Goal: Task Accomplishment & Management: Use online tool/utility

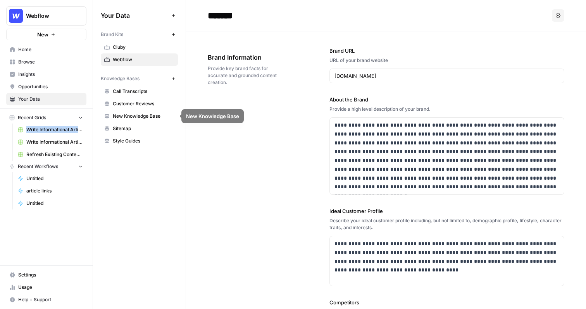
click at [81, 117] on icon "button" at bounding box center [80, 117] width 5 height 5
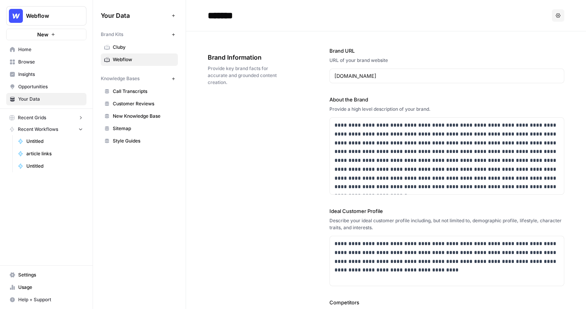
click at [79, 129] on icon "button" at bounding box center [80, 130] width 3 height 2
click at [148, 113] on span "New Knowledge Base" at bounding box center [144, 116] width 62 height 7
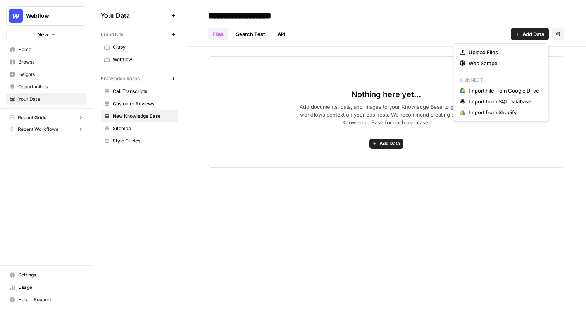
click at [517, 34] on icon "button" at bounding box center [517, 34] width 5 height 5
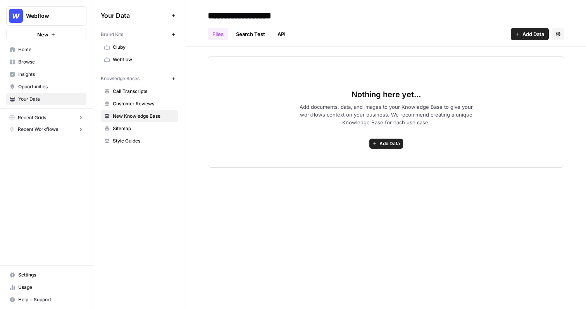
click at [499, 28] on div "Files Search Test API Add Data Settings" at bounding box center [386, 31] width 357 height 19
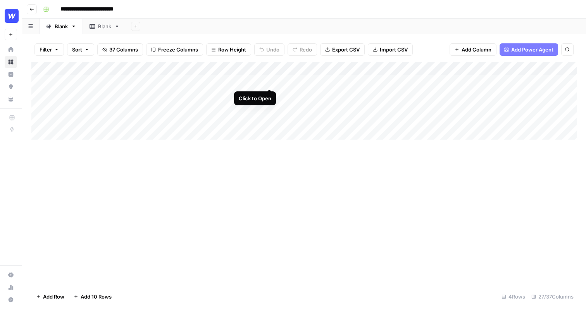
click at [269, 81] on div "Add Column" at bounding box center [303, 101] width 545 height 78
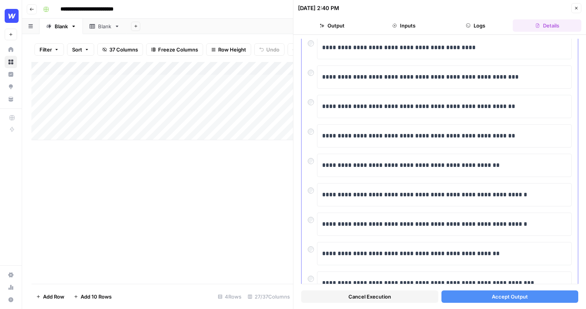
scroll to position [64, 0]
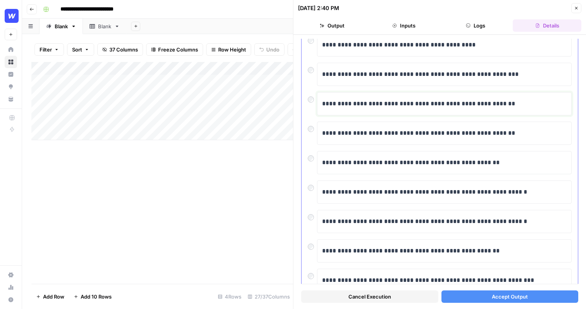
click at [372, 109] on div "**********" at bounding box center [444, 104] width 245 height 16
click at [369, 107] on p "**********" at bounding box center [444, 104] width 245 height 10
click at [568, 297] on button "Accept Output" at bounding box center [509, 297] width 137 height 12
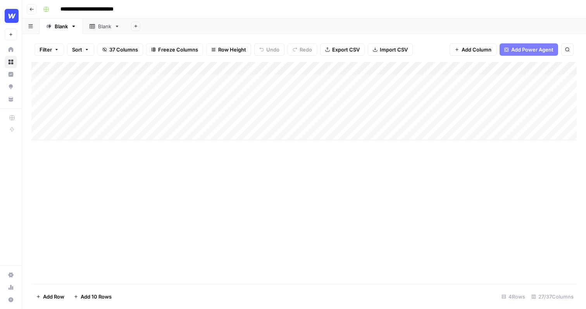
click at [260, 70] on div "Add Column" at bounding box center [303, 101] width 545 height 78
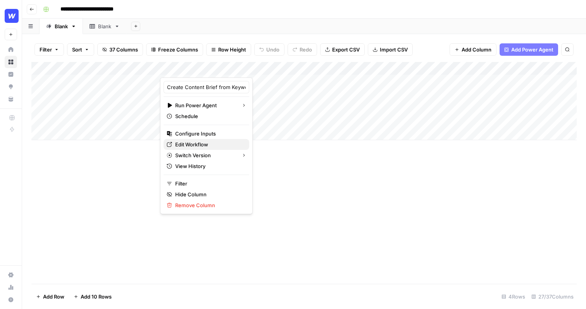
click at [212, 145] on span "Edit Workflow" at bounding box center [209, 145] width 68 height 8
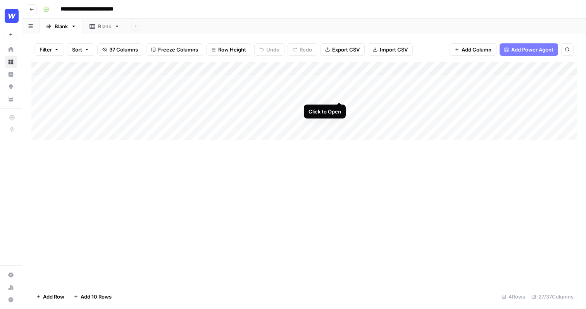
click at [339, 94] on div "Add Column" at bounding box center [303, 101] width 545 height 78
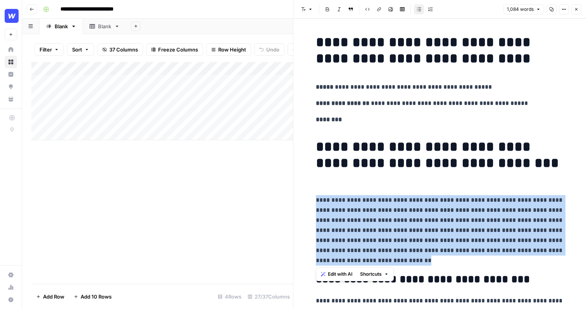
drag, startPoint x: 352, startPoint y: 262, endPoint x: 311, endPoint y: 198, distance: 76.4
click at [338, 275] on span "Edit with AI" at bounding box center [340, 274] width 24 height 7
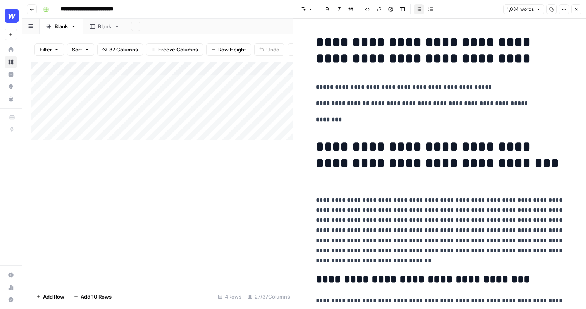
click at [366, 264] on p "**********" at bounding box center [440, 230] width 248 height 71
click at [578, 11] on icon "button" at bounding box center [576, 9] width 5 height 5
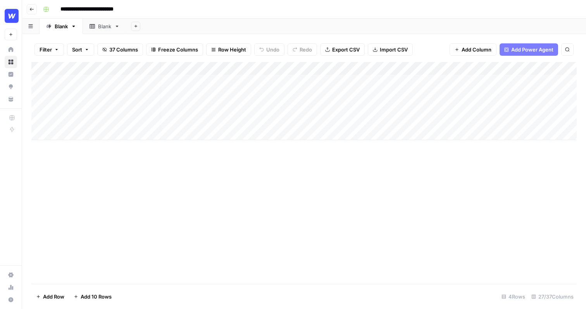
scroll to position [0, 3]
click at [326, 93] on div "Add Column" at bounding box center [303, 101] width 545 height 78
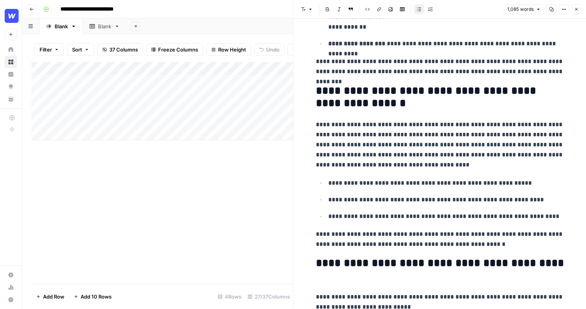
scroll to position [383, 0]
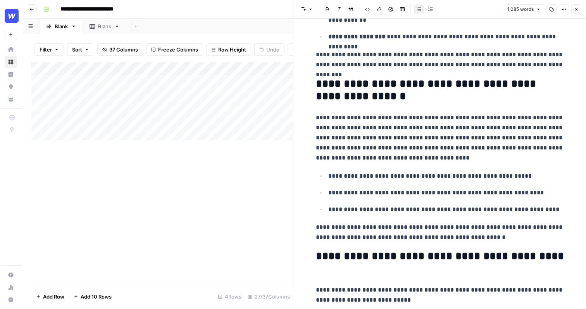
click at [576, 8] on icon "button" at bounding box center [576, 9] width 5 height 5
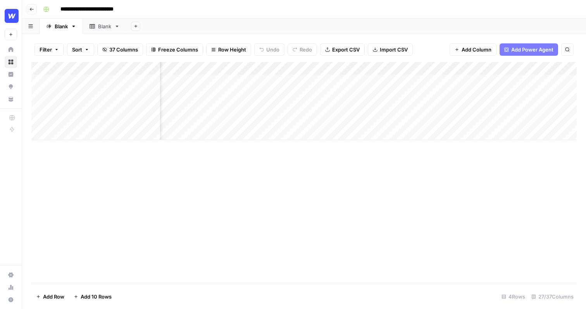
scroll to position [0, 63]
click at [445, 80] on div "Add Column" at bounding box center [303, 101] width 545 height 78
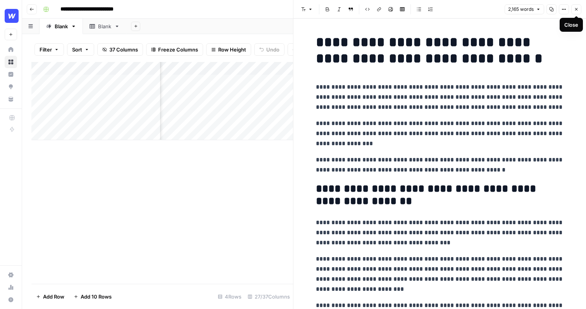
click at [577, 8] on icon "button" at bounding box center [576, 9] width 3 height 3
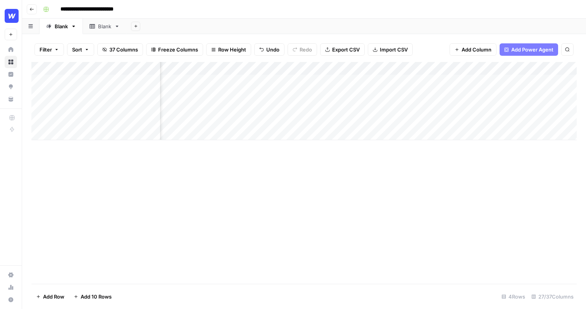
click at [375, 67] on div "Add Column" at bounding box center [303, 101] width 545 height 78
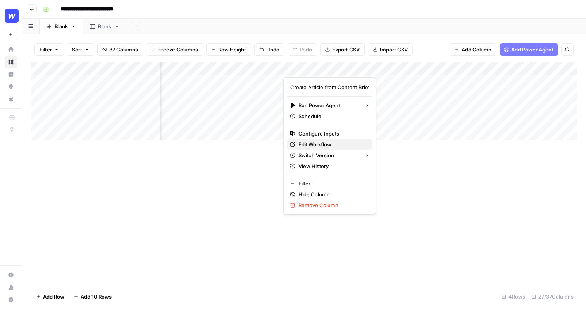
click at [315, 143] on span "Edit Workflow" at bounding box center [332, 145] width 68 height 8
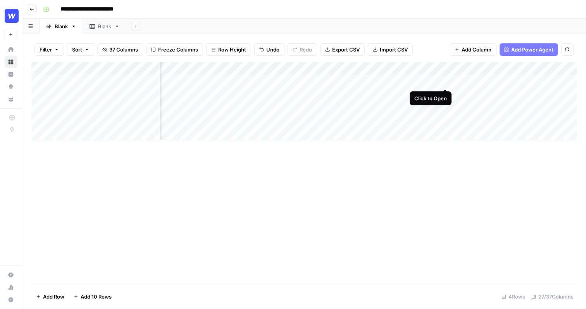
click at [445, 80] on div "Add Column" at bounding box center [303, 101] width 545 height 78
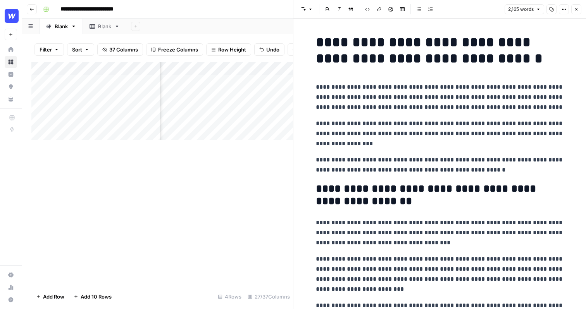
click at [575, 9] on icon "button" at bounding box center [576, 9] width 5 height 5
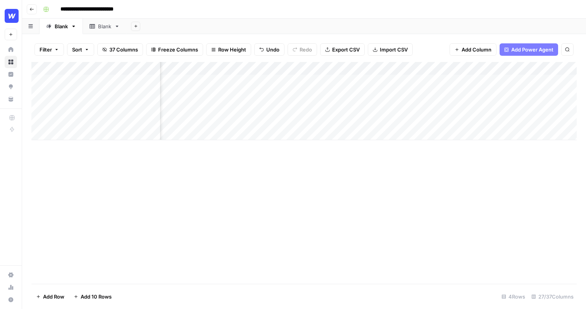
click at [375, 68] on div "Add Column" at bounding box center [303, 101] width 545 height 78
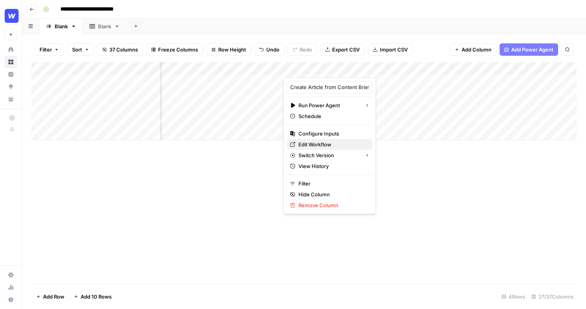
click at [315, 145] on span "Edit Workflow" at bounding box center [332, 145] width 68 height 8
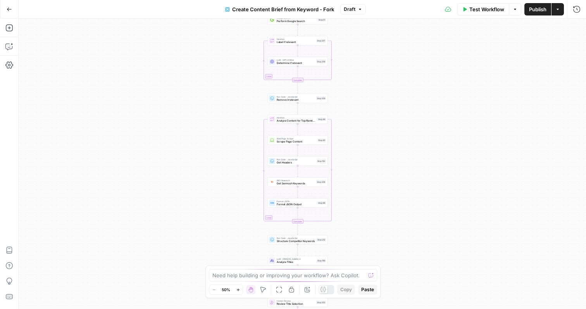
drag, startPoint x: 367, startPoint y: 65, endPoint x: 362, endPoint y: 154, distance: 89.7
click at [362, 155] on div "Workflow Set Inputs Inputs Google Search Perform Google Search Step 51 Loop Ite…" at bounding box center [302, 164] width 567 height 291
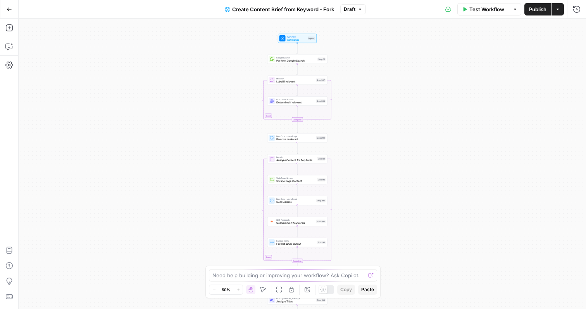
drag, startPoint x: 368, startPoint y: 77, endPoint x: 368, endPoint y: 124, distance: 47.3
click at [368, 124] on div "Workflow Set Inputs Inputs Google Search Perform Google Search Step 51 Loop Ite…" at bounding box center [302, 164] width 567 height 291
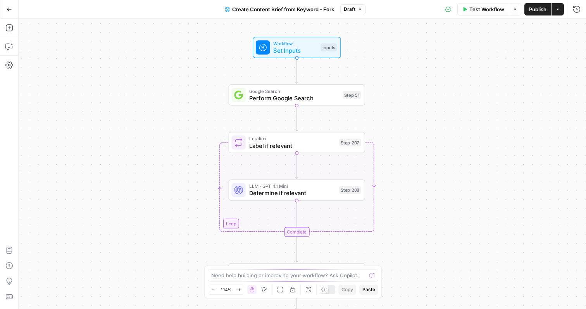
click at [299, 52] on span "Set Inputs" at bounding box center [295, 50] width 44 height 9
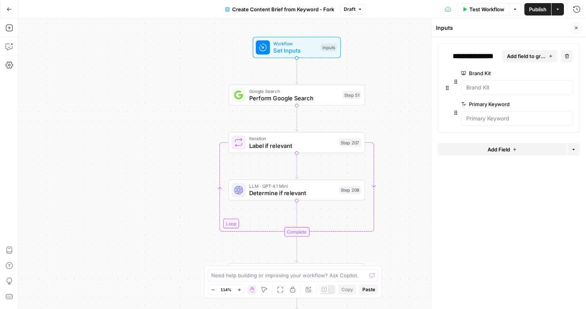
click at [395, 129] on div "Workflow Set Inputs Inputs Google Search Perform Google Search Step 51 Loop Ite…" at bounding box center [302, 164] width 567 height 291
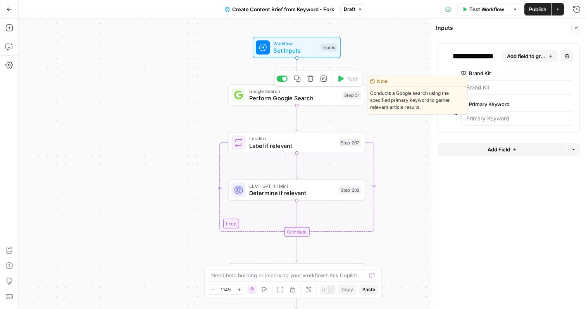
click at [316, 103] on div "Google Search Perform Google Search Step 51 Copy step Delete step Edit Note Test" at bounding box center [297, 94] width 136 height 21
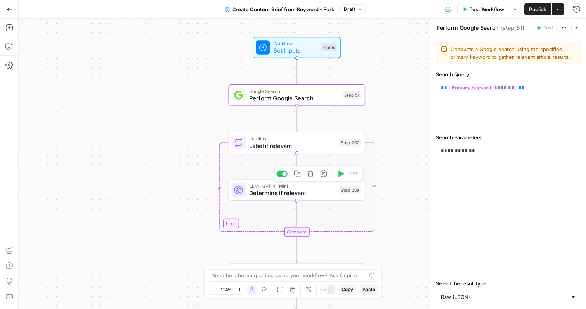
click at [305, 195] on span "Determine if relevant" at bounding box center [292, 193] width 86 height 9
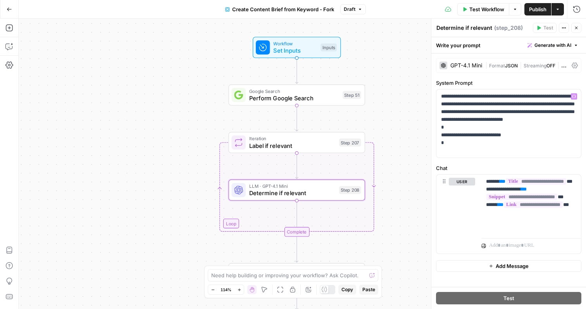
click at [412, 147] on div "Workflow Set Inputs Inputs Google Search Perform Google Search Step 51 Loop Ite…" at bounding box center [302, 164] width 567 height 291
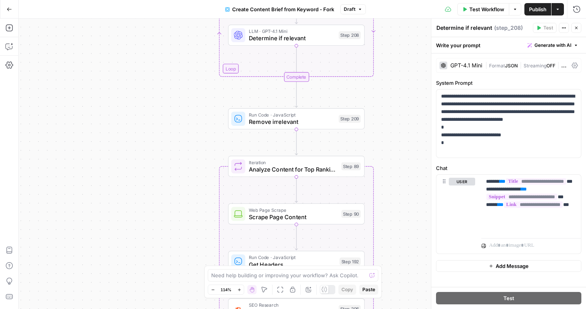
drag, startPoint x: 404, startPoint y: 162, endPoint x: 403, endPoint y: 13, distance: 149.6
click at [403, 10] on div "Go Back Create Content Brief from Keyword - Fork Draft Test Workflow Options Pu…" at bounding box center [293, 154] width 586 height 309
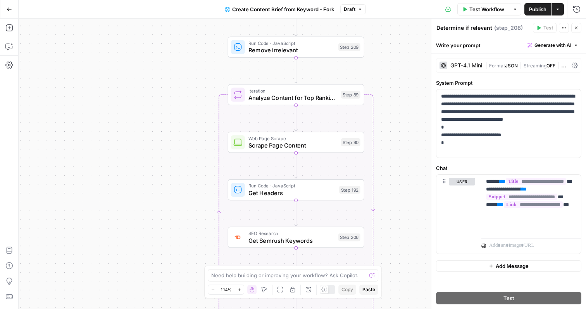
drag, startPoint x: 389, startPoint y: 118, endPoint x: 388, endPoint y: 41, distance: 77.5
click at [388, 41] on div "Workflow Set Inputs Inputs Google Search Perform Google Search Step 51 Loop Ite…" at bounding box center [302, 164] width 567 height 291
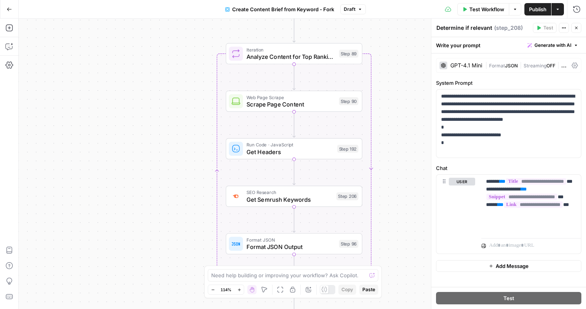
drag, startPoint x: 394, startPoint y: 140, endPoint x: 393, endPoint y: 106, distance: 34.1
click at [393, 106] on div "Workflow Set Inputs Inputs Google Search Perform Google Search Step 51 Loop Ite…" at bounding box center [302, 164] width 567 height 291
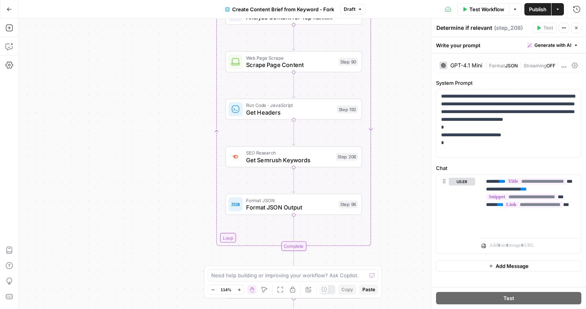
drag, startPoint x: 396, startPoint y: 173, endPoint x: 396, endPoint y: 123, distance: 49.6
click at [396, 123] on div "Workflow Set Inputs Inputs Google Search Perform Google Search Step 51 Loop Ite…" at bounding box center [302, 164] width 567 height 291
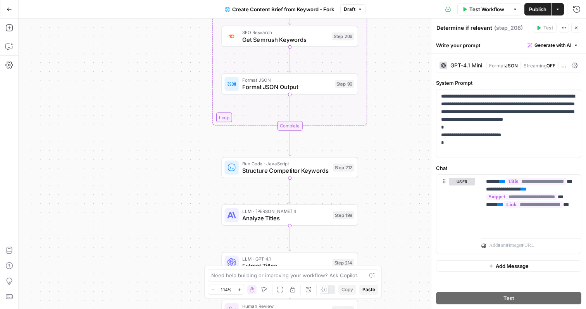
drag, startPoint x: 400, startPoint y: 191, endPoint x: 396, endPoint y: 80, distance: 111.7
click at [396, 80] on div "Workflow Set Inputs Inputs Google Search Perform Google Search Step 51 Loop Ite…" at bounding box center [302, 164] width 567 height 291
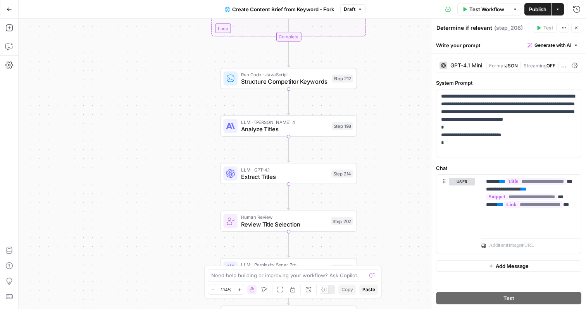
drag, startPoint x: 394, startPoint y: 173, endPoint x: 394, endPoint y: 82, distance: 91.1
click at [394, 82] on div "Workflow Set Inputs Inputs Google Search Perform Google Search Step 51 Loop Ite…" at bounding box center [302, 164] width 567 height 291
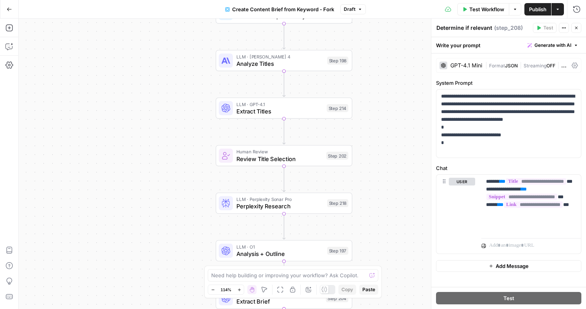
drag, startPoint x: 407, startPoint y: 146, endPoint x: 403, endPoint y: 85, distance: 61.0
click at [403, 85] on div "Workflow Set Inputs Inputs Google Search Perform Google Search Step 51 Loop Ite…" at bounding box center [302, 164] width 567 height 291
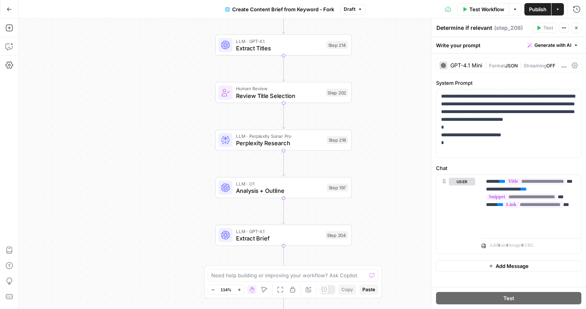
drag, startPoint x: 378, startPoint y: 195, endPoint x: 377, endPoint y: 129, distance: 65.1
click at [377, 129] on div "Workflow Set Inputs Inputs Google Search Perform Google Search Step 51 Loop Ite…" at bounding box center [302, 164] width 567 height 291
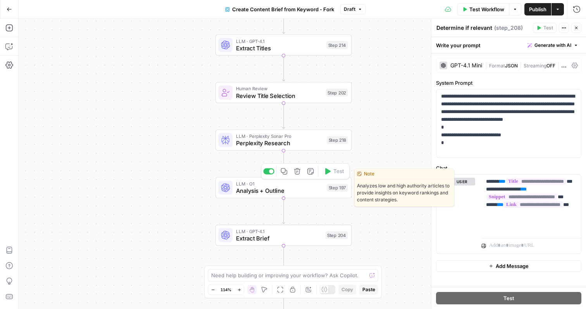
click at [305, 189] on span "Analysis + Outline" at bounding box center [279, 190] width 87 height 9
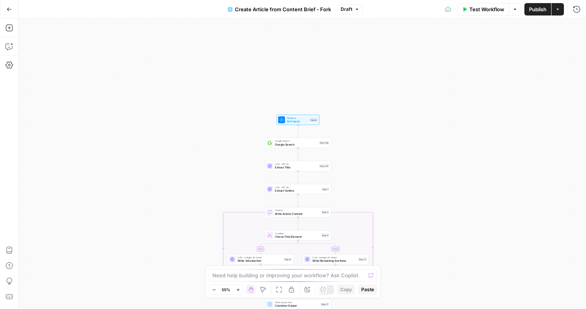
drag, startPoint x: 369, startPoint y: 84, endPoint x: 364, endPoint y: 174, distance: 90.0
click at [364, 174] on div "true false Workflow Set Inputs Inputs Google Search Google Search Step 139 LLM …" at bounding box center [302, 164] width 567 height 291
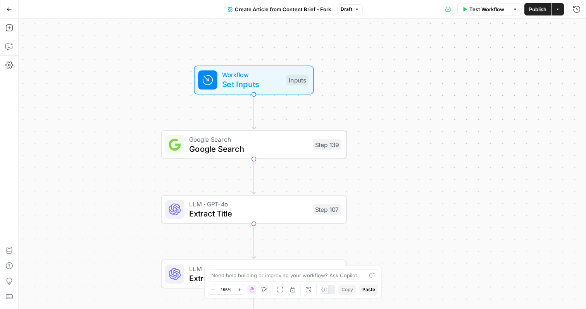
drag, startPoint x: 442, startPoint y: 136, endPoint x: 396, endPoint y: 112, distance: 51.7
click at [396, 112] on div "true false Workflow Set Inputs Inputs Google Search Google Search Step 139 LLM …" at bounding box center [302, 164] width 567 height 291
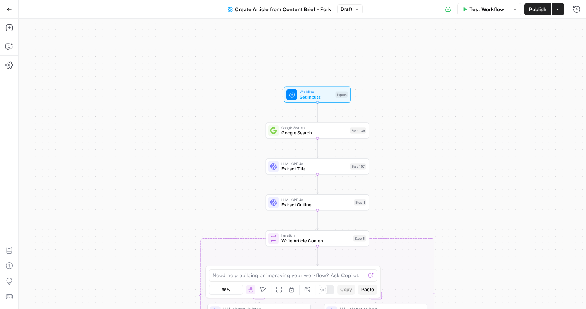
drag, startPoint x: 419, startPoint y: 152, endPoint x: 396, endPoint y: 114, distance: 44.0
click at [396, 114] on div "true false Workflow Set Inputs Inputs Google Search Google Search Step 139 LLM …" at bounding box center [302, 164] width 567 height 291
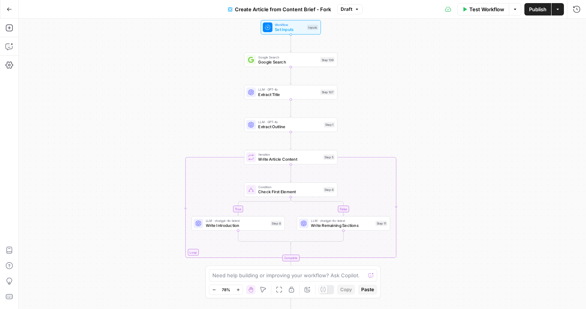
drag, startPoint x: 431, startPoint y: 166, endPoint x: 413, endPoint y: 115, distance: 53.6
click at [413, 115] on div "true false Workflow Set Inputs Inputs Google Search Google Search Step 139 LLM …" at bounding box center [302, 164] width 567 height 291
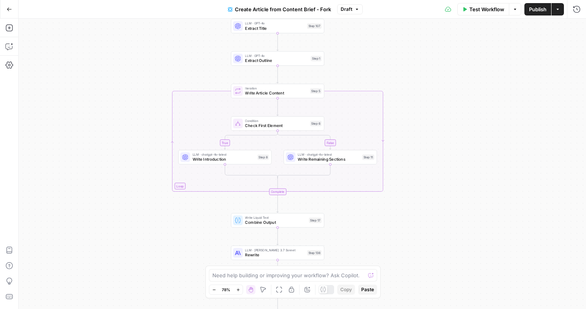
drag, startPoint x: 431, startPoint y: 201, endPoint x: 422, endPoint y: 150, distance: 52.3
click at [422, 150] on div "true false Workflow Set Inputs Inputs Google Search Google Search Step 139 LLM …" at bounding box center [302, 164] width 567 height 291
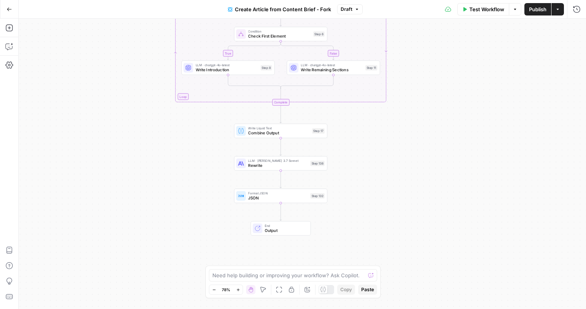
drag, startPoint x: 360, startPoint y: 238, endPoint x: 363, endPoint y: 148, distance: 90.0
click at [363, 148] on div "true false Workflow Set Inputs Inputs Google Search Google Search Step 139 LLM …" at bounding box center [302, 164] width 567 height 291
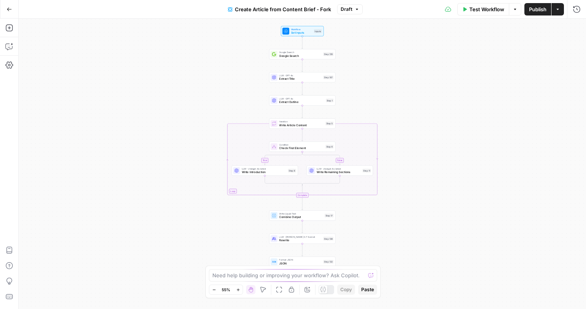
drag, startPoint x: 239, startPoint y: 214, endPoint x: 234, endPoint y: 169, distance: 46.0
click at [234, 169] on div "true false Workflow Set Inputs Inputs Google Search Google Search Step 139 LLM …" at bounding box center [302, 164] width 567 height 291
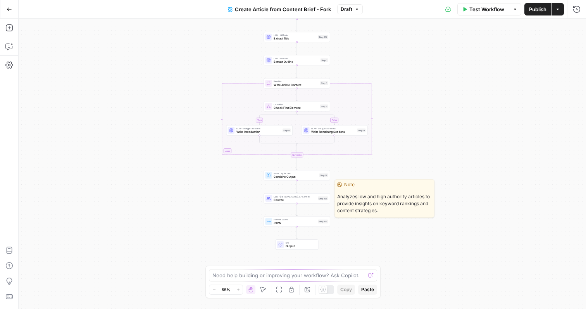
click at [286, 202] on span "Rewrite" at bounding box center [295, 200] width 42 height 4
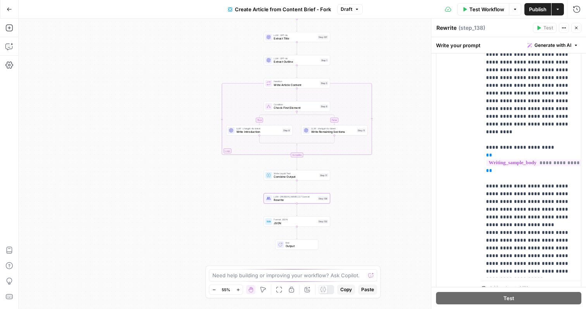
scroll to position [1051, 0]
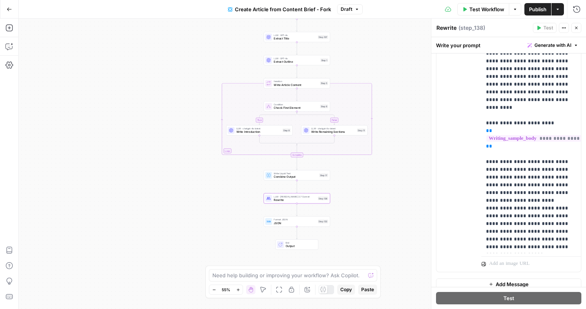
click at [577, 28] on icon "button" at bounding box center [576, 28] width 5 height 5
